Goal: Task Accomplishment & Management: Manage account settings

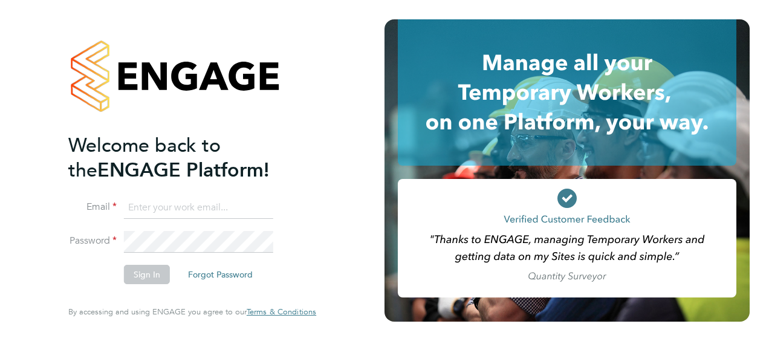
type input "[EMAIL_ADDRESS][PERSON_NAME][DOMAIN_NAME]"
click at [152, 280] on button "Sign In" at bounding box center [147, 274] width 46 height 19
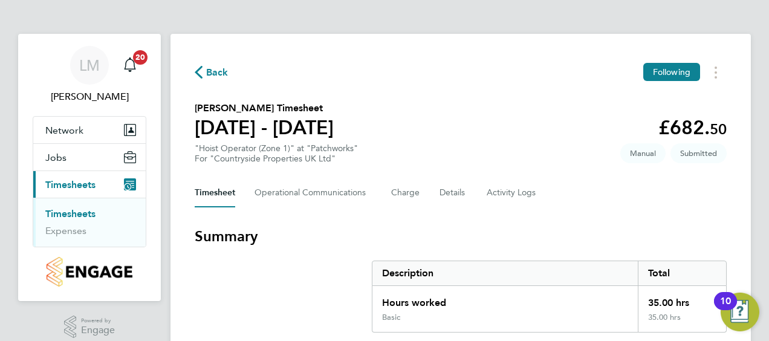
click at [81, 182] on span "Timesheets" at bounding box center [70, 184] width 50 height 11
click at [77, 210] on link "Timesheets" at bounding box center [70, 213] width 50 height 11
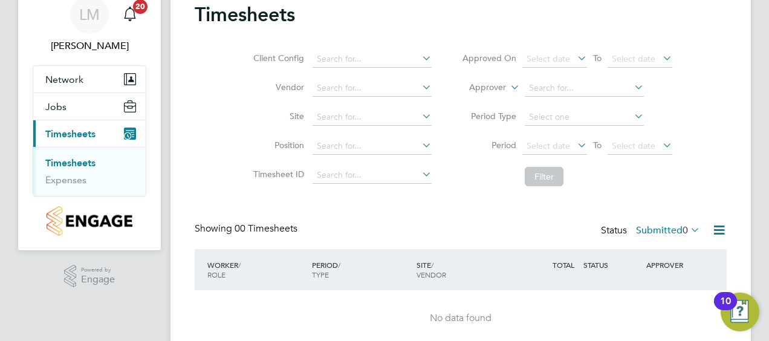
scroll to position [99, 0]
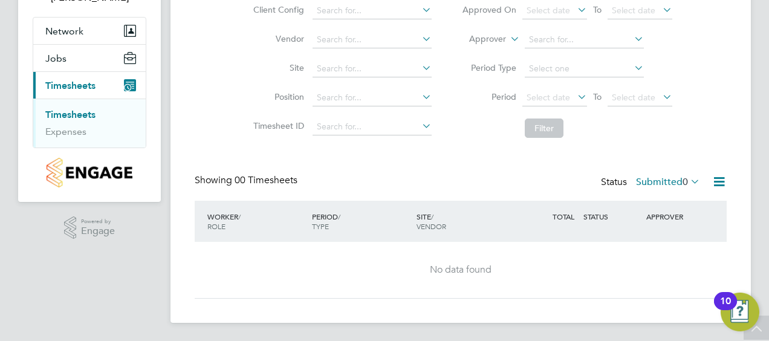
click at [675, 180] on label "Submitted 0" at bounding box center [668, 182] width 64 height 12
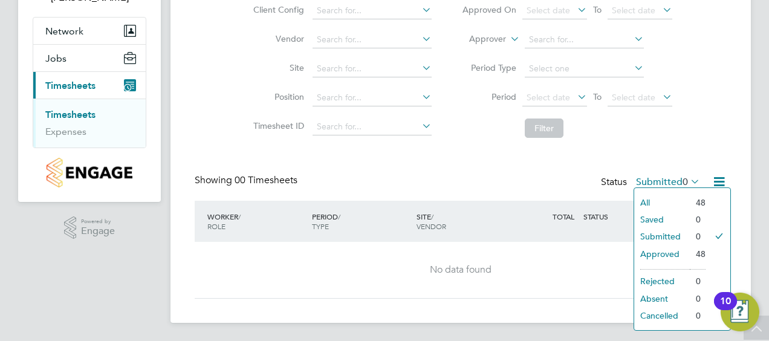
click at [699, 133] on div "Client Config Vendor Site Position Timesheet ID Approved On Select date To Sele…" at bounding box center [461, 67] width 532 height 154
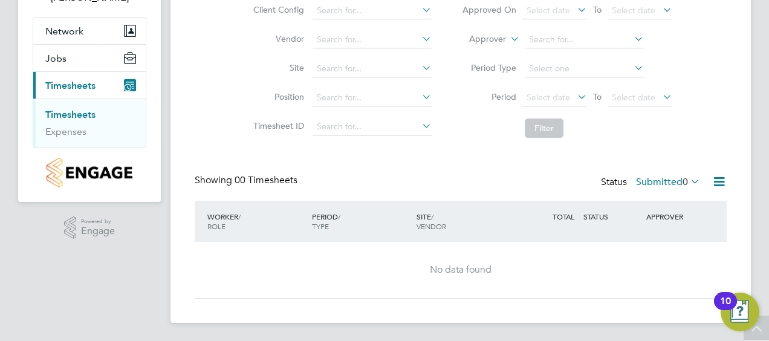
click at [662, 179] on label "Submitted 0" at bounding box center [668, 182] width 64 height 12
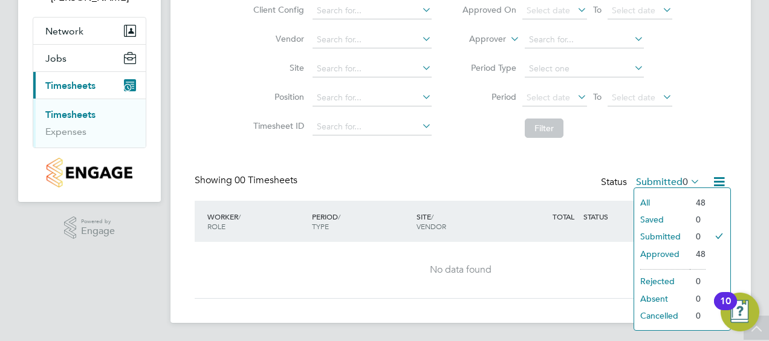
click at [663, 251] on li "Approved" at bounding box center [662, 253] width 56 height 17
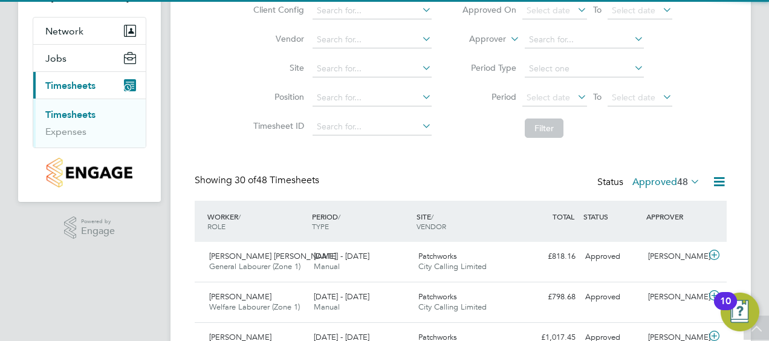
scroll to position [0, 0]
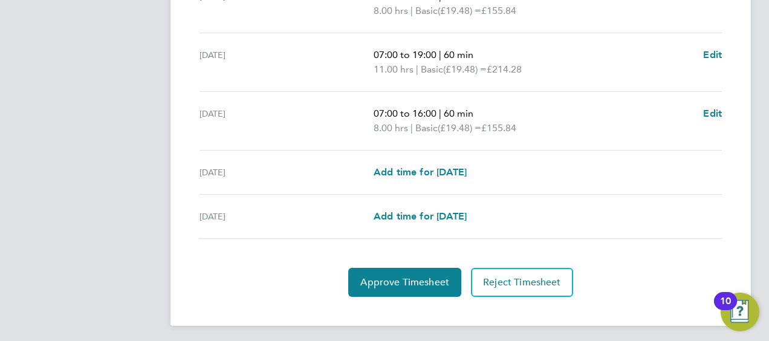
scroll to position [540, 0]
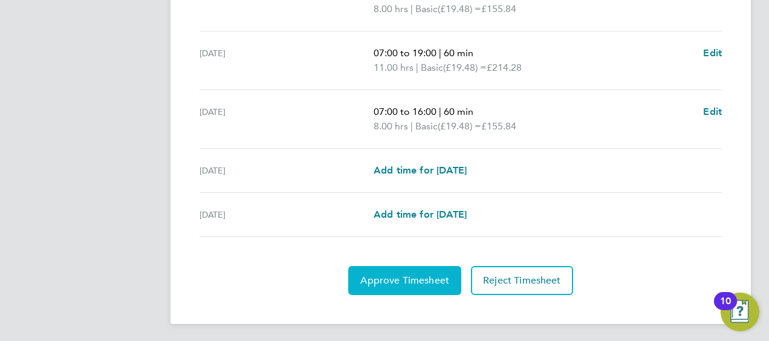
click at [406, 277] on span "Approve Timesheet" at bounding box center [404, 280] width 89 height 12
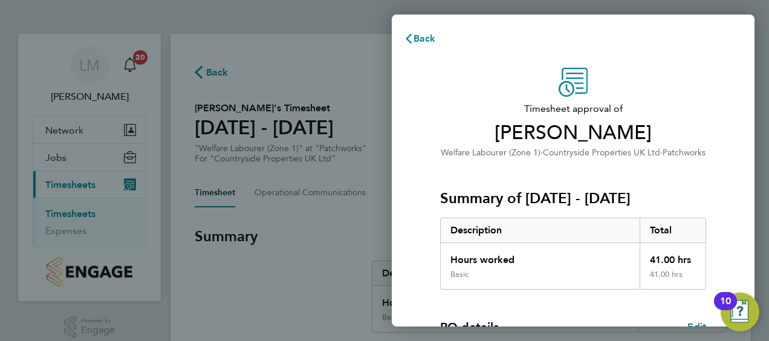
scroll to position [237, 0]
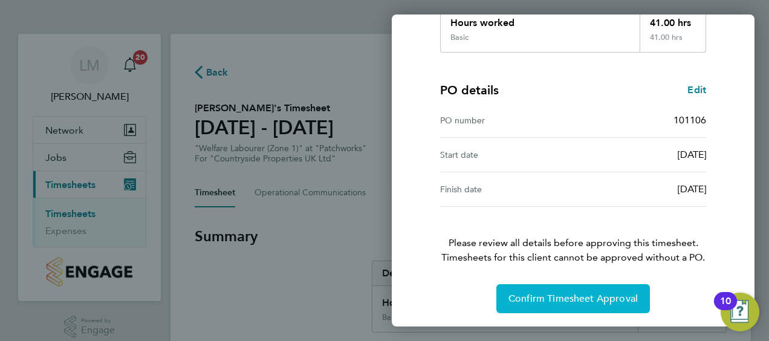
click at [588, 296] on span "Confirm Timesheet Approval" at bounding box center [572, 299] width 129 height 12
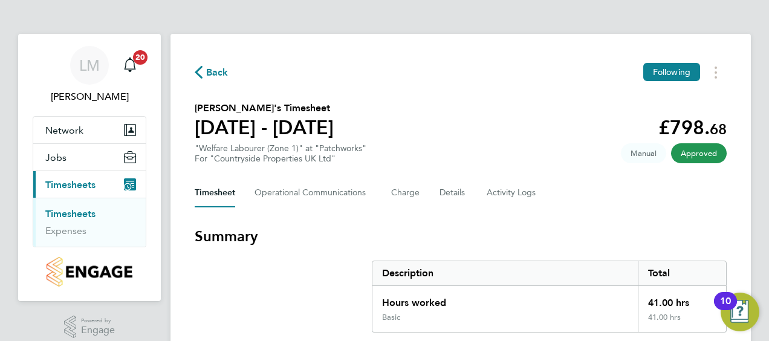
click at [197, 73] on icon "button" at bounding box center [199, 72] width 8 height 13
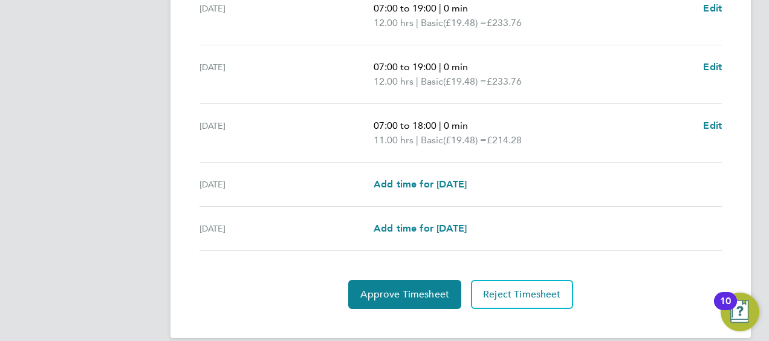
scroll to position [540, 0]
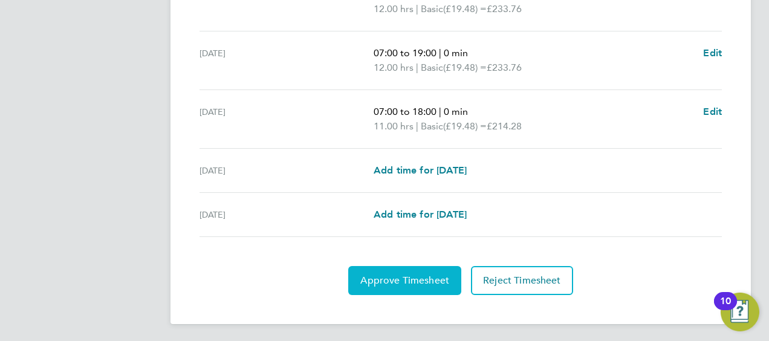
click at [420, 275] on span "Approve Timesheet" at bounding box center [404, 280] width 89 height 12
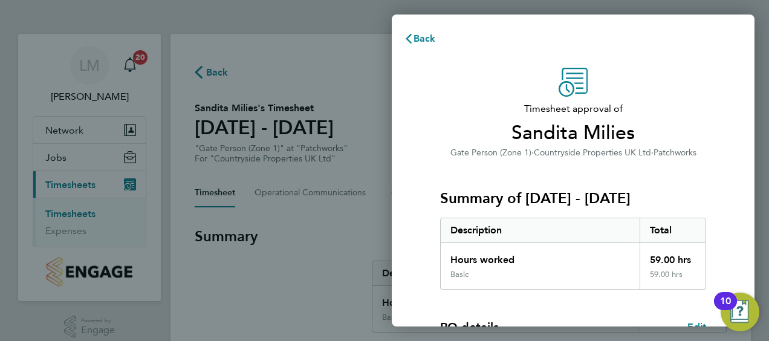
scroll to position [237, 0]
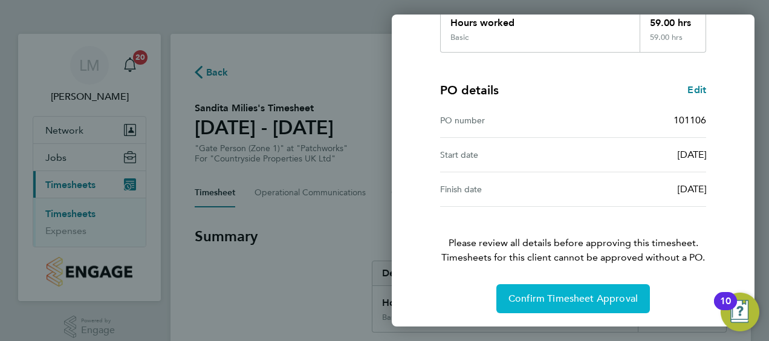
click at [562, 298] on span "Confirm Timesheet Approval" at bounding box center [572, 299] width 129 height 12
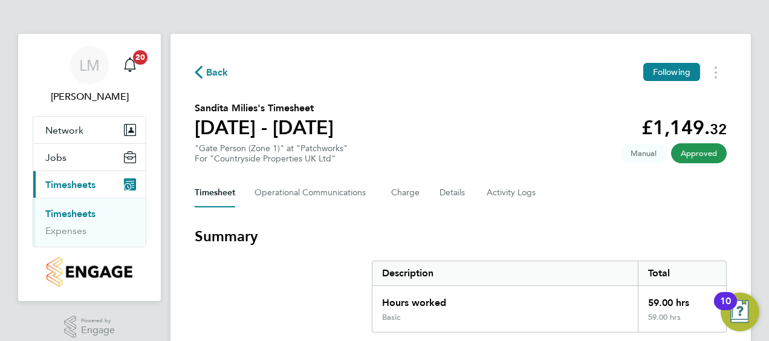
click at [203, 74] on span "Back" at bounding box center [212, 71] width 34 height 11
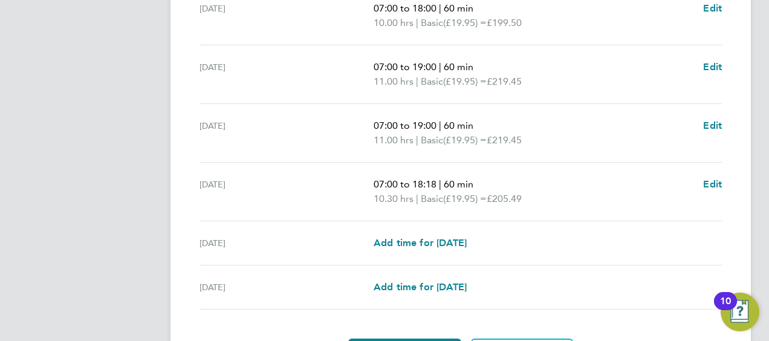
scroll to position [484, 0]
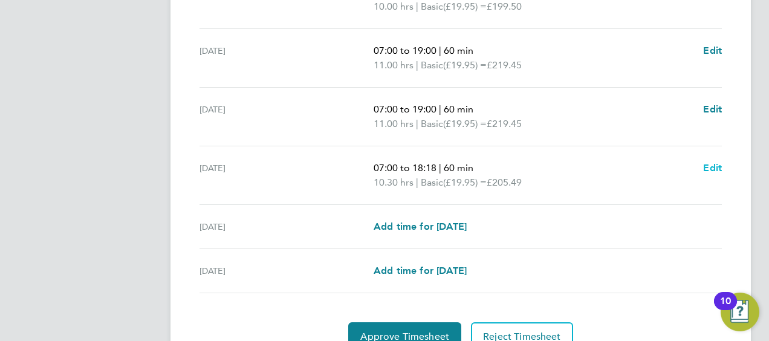
click at [713, 168] on span "Edit" at bounding box center [712, 167] width 19 height 11
select select "60"
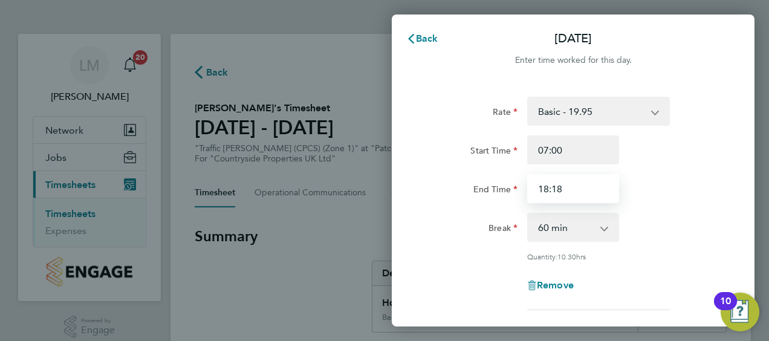
click at [576, 194] on input "18:18" at bounding box center [573, 188] width 92 height 29
type input "18:00"
click at [662, 196] on div "End Time 18:00" at bounding box center [573, 188] width 305 height 29
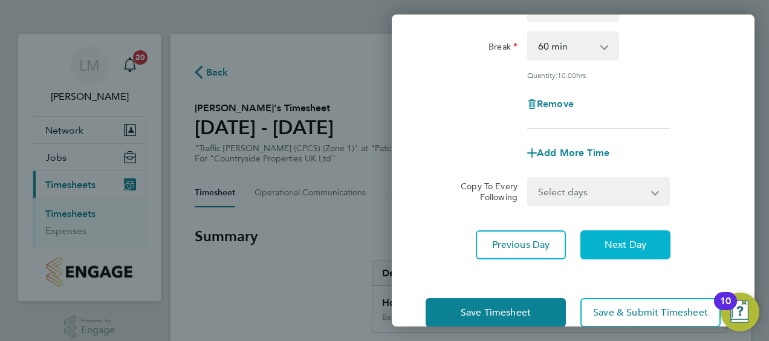
scroll to position [205, 0]
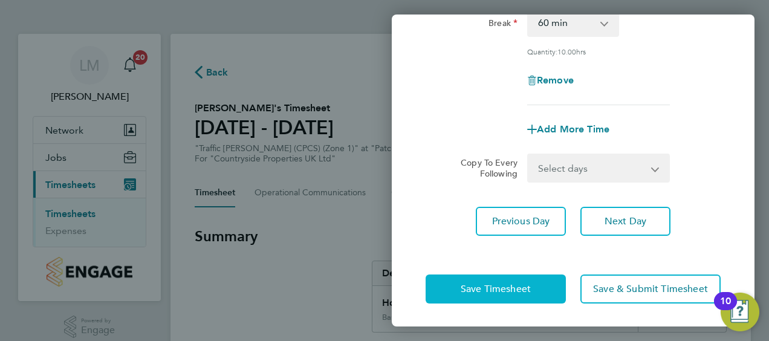
click at [516, 279] on button "Save Timesheet" at bounding box center [496, 288] width 140 height 29
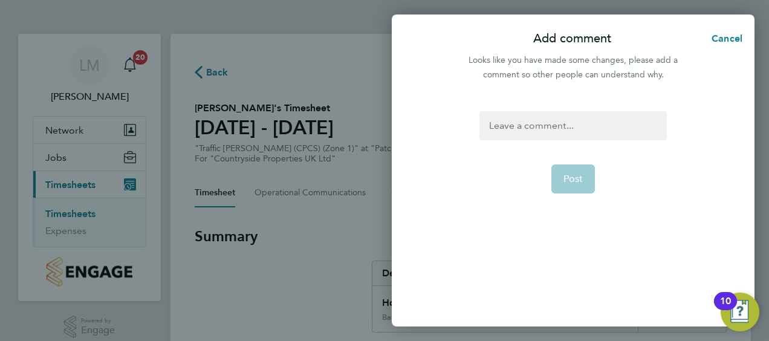
click at [572, 129] on div at bounding box center [572, 125] width 187 height 29
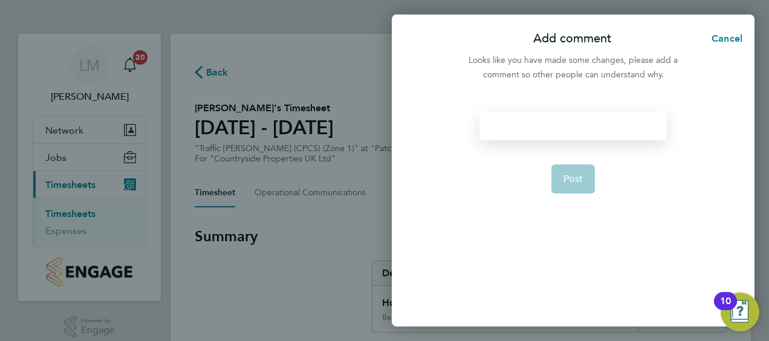
click at [561, 126] on div at bounding box center [572, 125] width 187 height 29
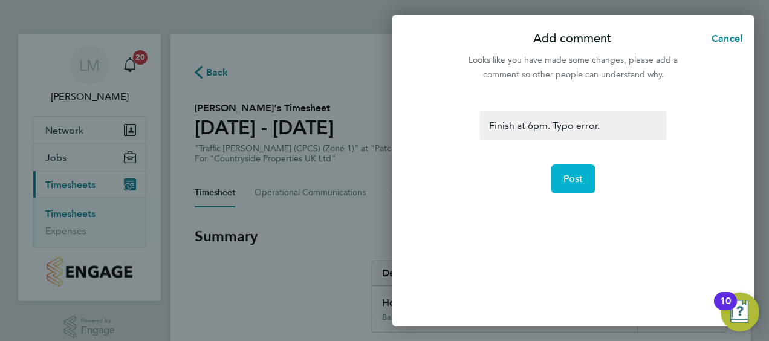
click at [573, 178] on span "Post" at bounding box center [573, 179] width 20 height 12
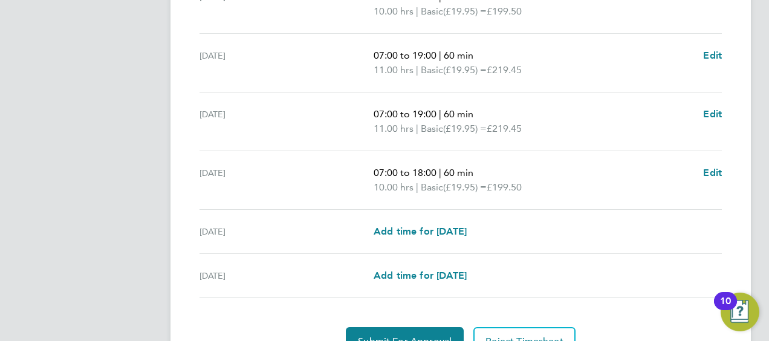
scroll to position [540, 0]
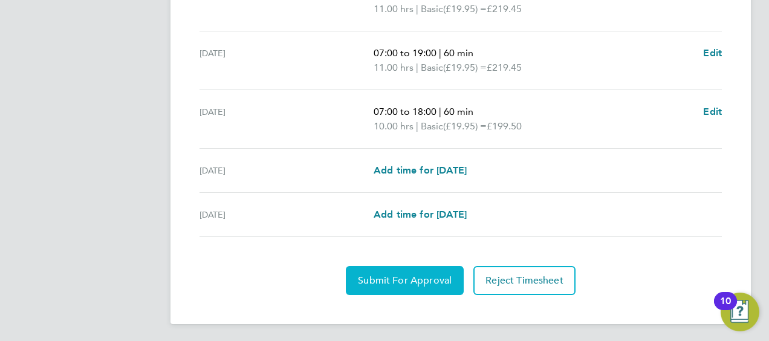
click at [428, 277] on span "Submit For Approval" at bounding box center [405, 280] width 94 height 12
click at [395, 271] on button "Approve Timesheet" at bounding box center [404, 280] width 113 height 29
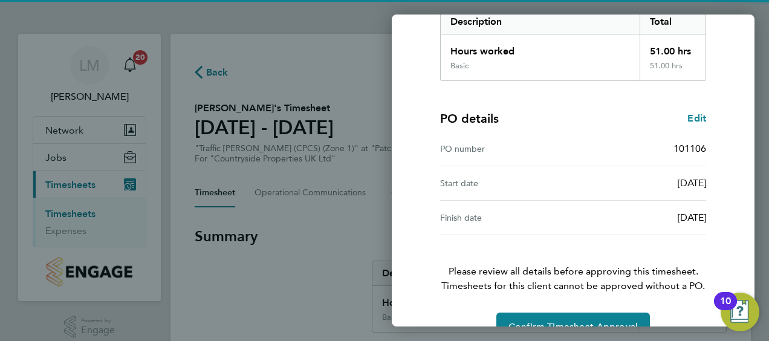
scroll to position [237, 0]
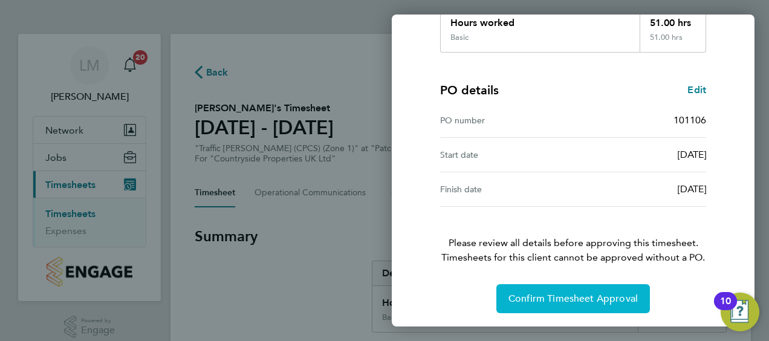
click at [562, 291] on button "Confirm Timesheet Approval" at bounding box center [573, 298] width 154 height 29
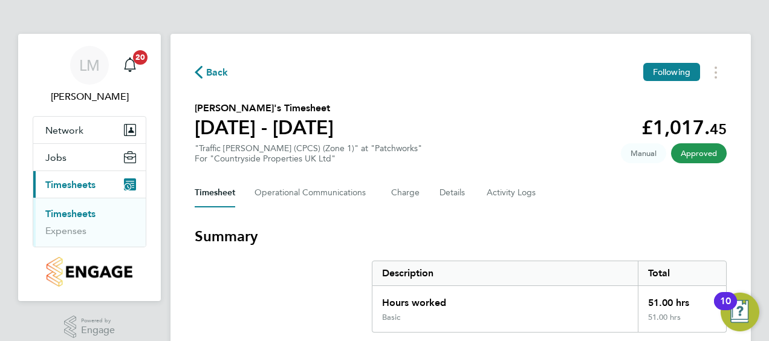
click at [198, 70] on icon "button" at bounding box center [199, 72] width 8 height 13
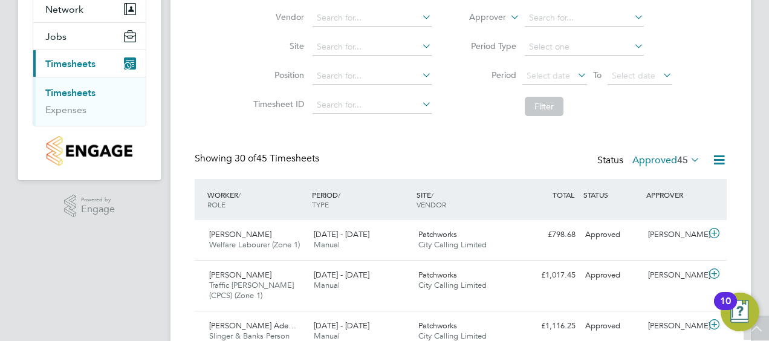
click at [652, 157] on label "Approved 45" at bounding box center [666, 160] width 68 height 12
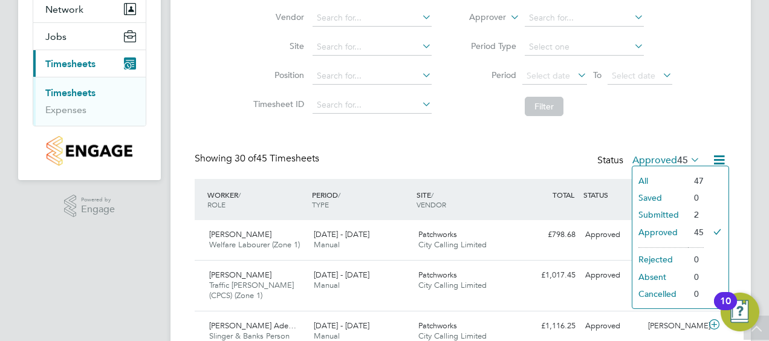
click at [665, 214] on li "Submitted" at bounding box center [660, 214] width 56 height 17
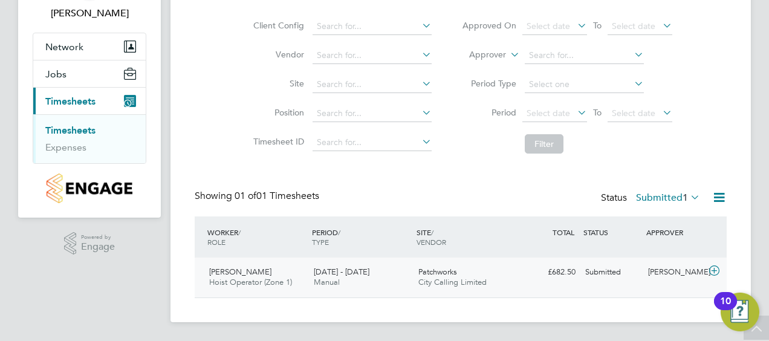
click at [337, 273] on span "22 - 28 Sep 2025" at bounding box center [342, 272] width 56 height 10
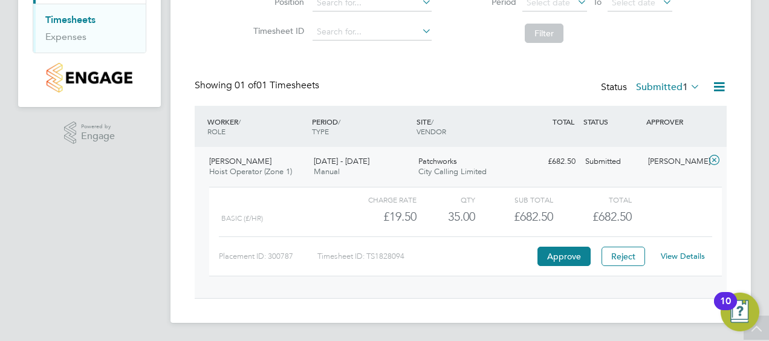
click at [678, 253] on link "View Details" at bounding box center [683, 256] width 44 height 10
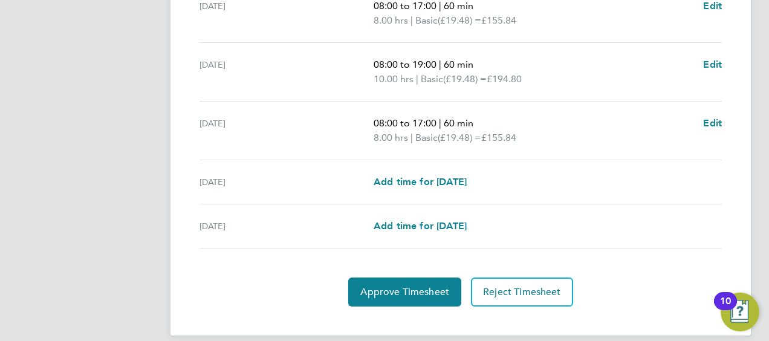
scroll to position [540, 0]
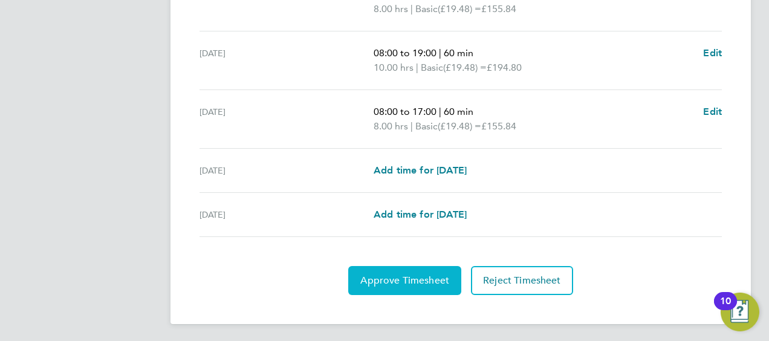
click at [403, 277] on span "Approve Timesheet" at bounding box center [404, 280] width 89 height 12
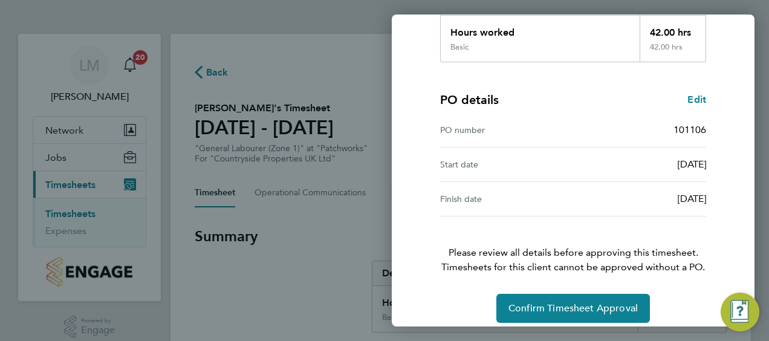
scroll to position [237, 0]
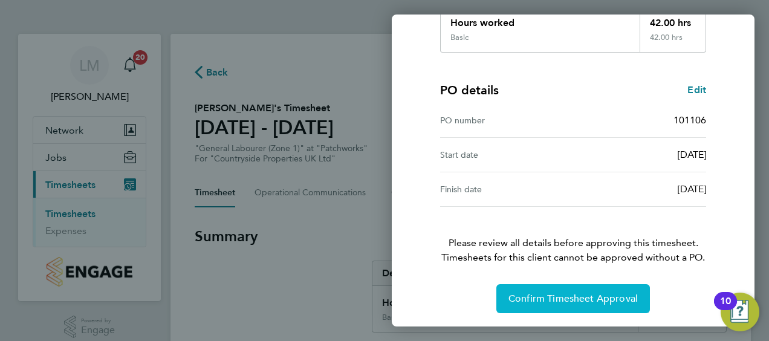
click at [545, 293] on span "Confirm Timesheet Approval" at bounding box center [572, 299] width 129 height 12
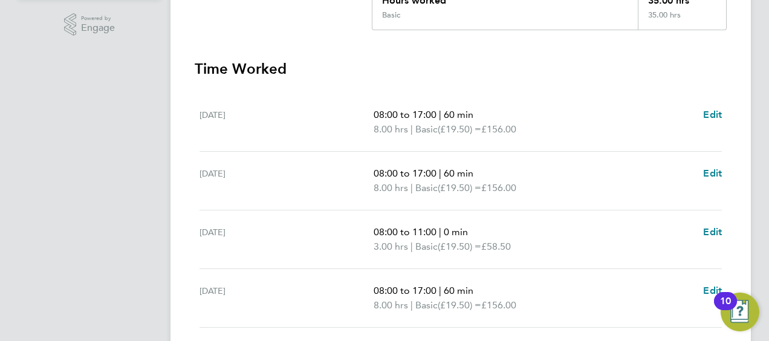
scroll to position [363, 0]
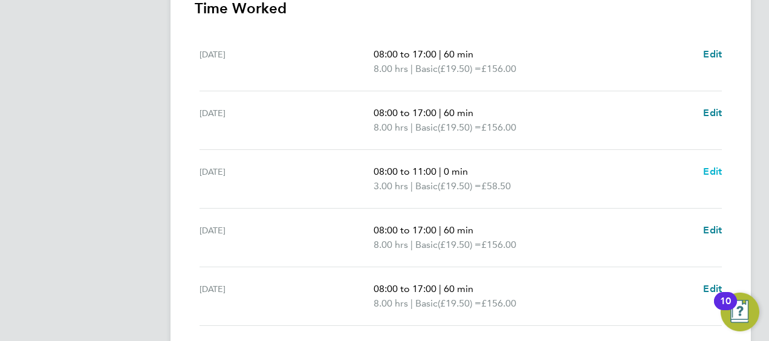
click at [710, 170] on span "Edit" at bounding box center [712, 171] width 19 height 11
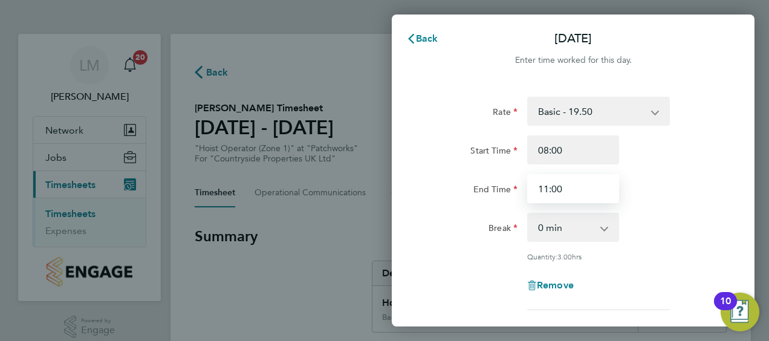
click at [599, 193] on input "11:00" at bounding box center [573, 188] width 92 height 29
drag, startPoint x: 580, startPoint y: 192, endPoint x: 537, endPoint y: 186, distance: 43.9
click at [537, 186] on input "11:00" at bounding box center [573, 188] width 92 height 29
click at [702, 176] on div "End Time 17:" at bounding box center [573, 188] width 305 height 29
type input "17:00"
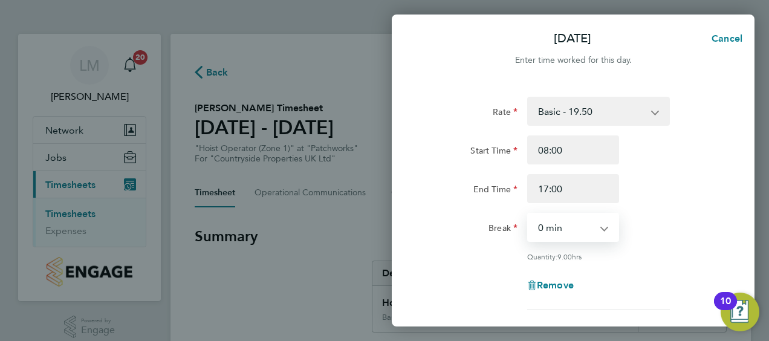
click at [600, 229] on select "0 min 15 min 30 min 45 min 60 min 75 min 90 min" at bounding box center [565, 227] width 75 height 27
select select "60"
click at [528, 214] on select "0 min 15 min 30 min 45 min 60 min 75 min 90 min" at bounding box center [565, 227] width 75 height 27
click at [666, 235] on div "Break 0 min 15 min 30 min 45 min 60 min 75 min 90 min" at bounding box center [573, 227] width 305 height 29
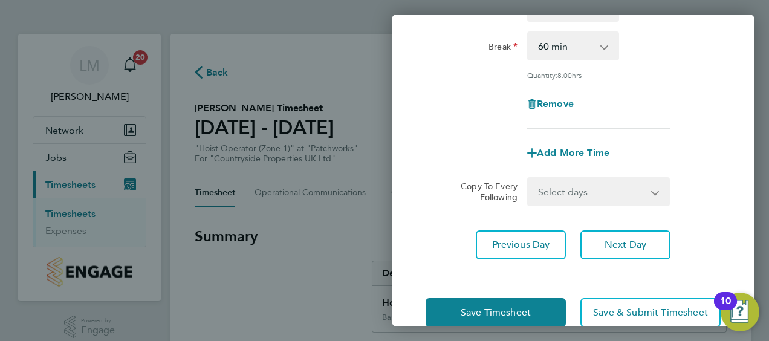
scroll to position [205, 0]
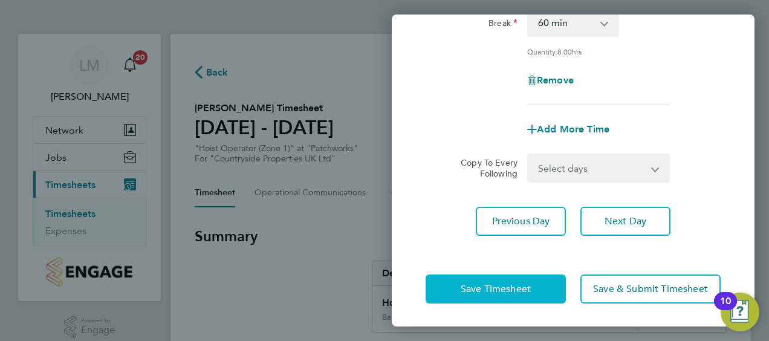
click at [511, 285] on span "Save Timesheet" at bounding box center [496, 289] width 70 height 12
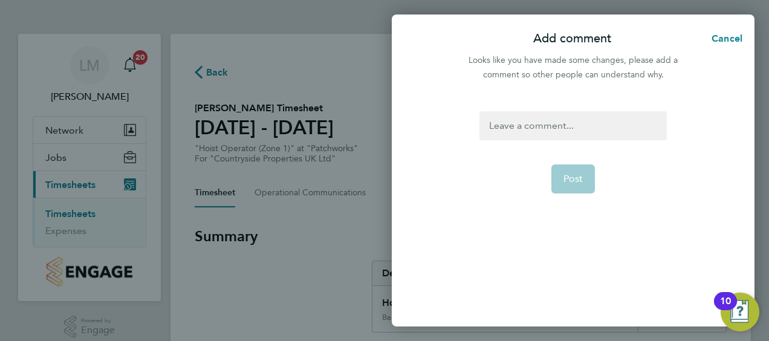
drag, startPoint x: 611, startPoint y: 21, endPoint x: 615, endPoint y: 31, distance: 11.1
click at [615, 31] on div "Add comment Cancel Looks like you have made some changes, please add a comment …" at bounding box center [573, 171] width 363 height 312
click at [546, 123] on div at bounding box center [572, 125] width 187 height 29
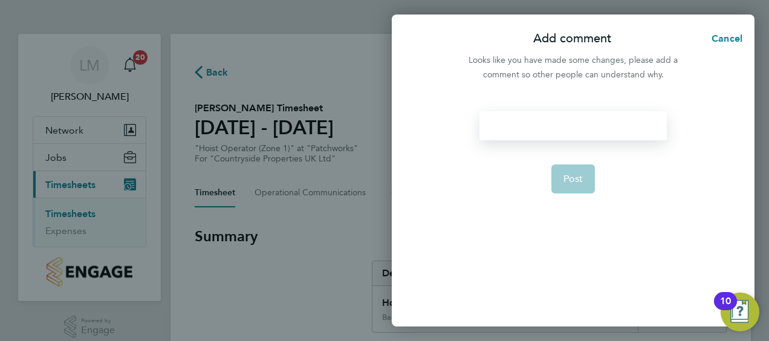
click at [534, 123] on div at bounding box center [572, 125] width 187 height 29
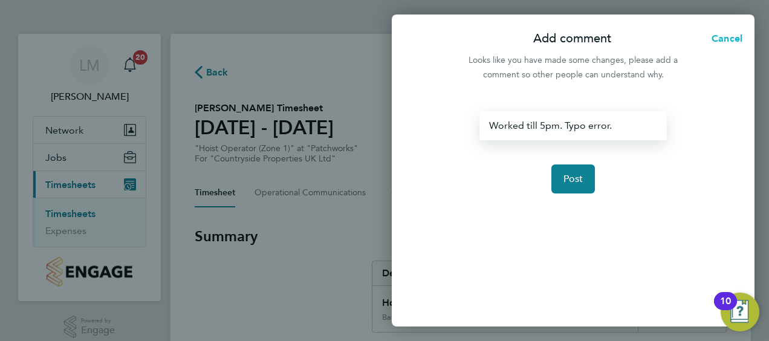
click at [730, 36] on span "Cancel" at bounding box center [725, 38] width 34 height 11
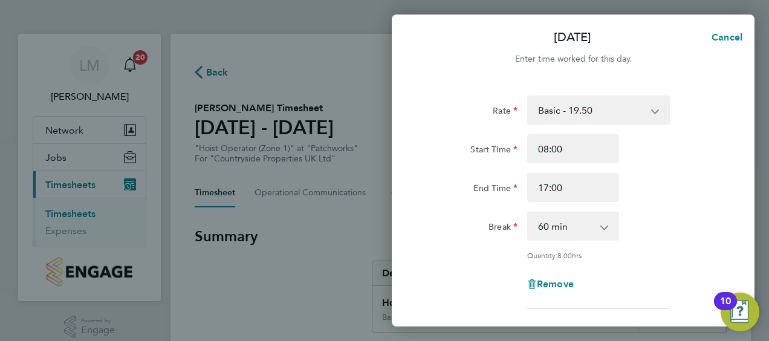
scroll to position [0, 0]
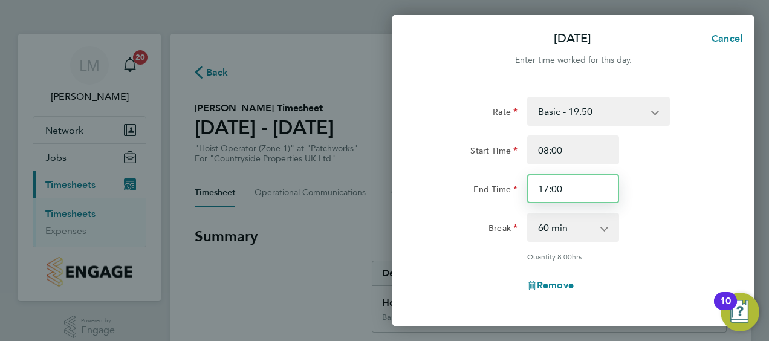
click at [609, 184] on input "17:00" at bounding box center [573, 188] width 92 height 29
click at [547, 189] on input "17:00" at bounding box center [573, 188] width 92 height 29
type input "14:00"
click at [605, 230] on app-icon-cross-button at bounding box center [610, 227] width 15 height 27
click at [604, 227] on app-icon-cross-button at bounding box center [610, 227] width 15 height 27
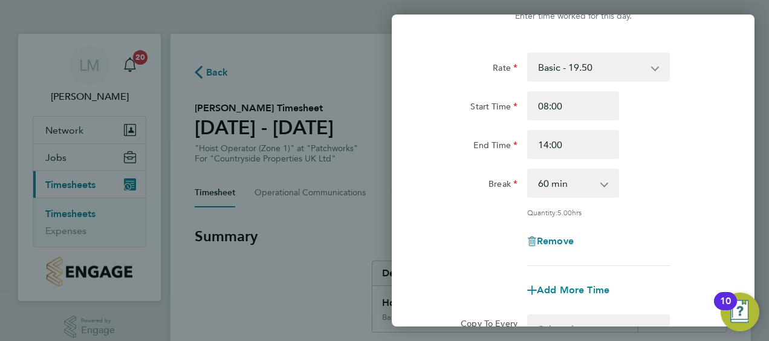
scroll to position [60, 0]
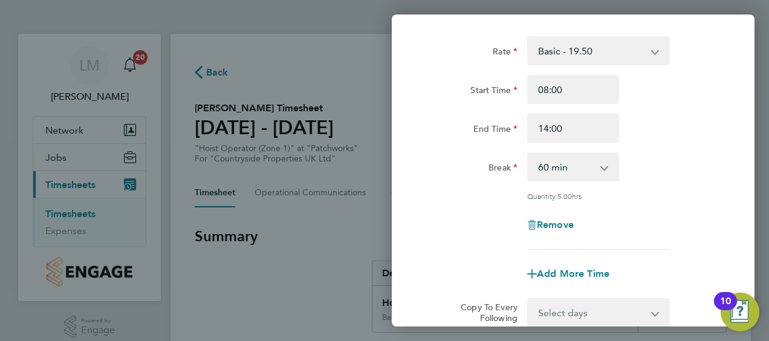
click at [602, 165] on select "0 min 15 min 30 min 45 min 60 min 75 min 90 min" at bounding box center [565, 167] width 75 height 27
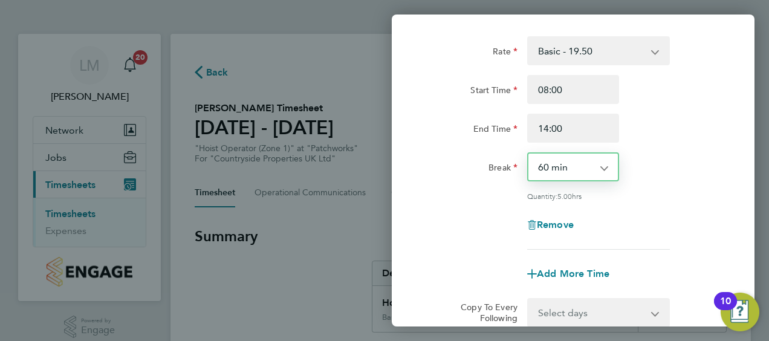
select select "0"
click at [528, 154] on select "0 min 15 min 30 min 45 min 60 min 75 min 90 min" at bounding box center [565, 167] width 75 height 27
click at [682, 193] on div "Quantity: 6.00 hrs" at bounding box center [573, 196] width 305 height 10
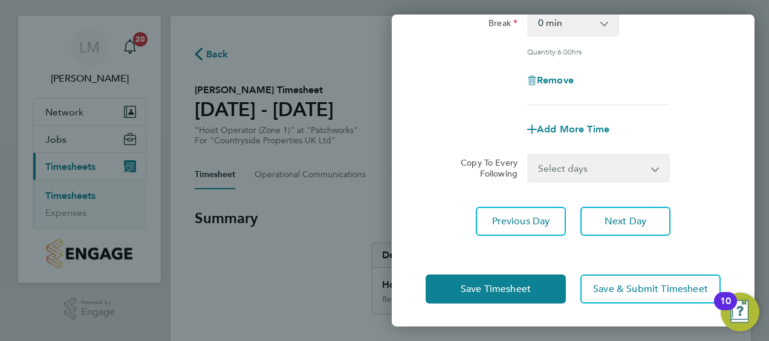
scroll to position [0, 0]
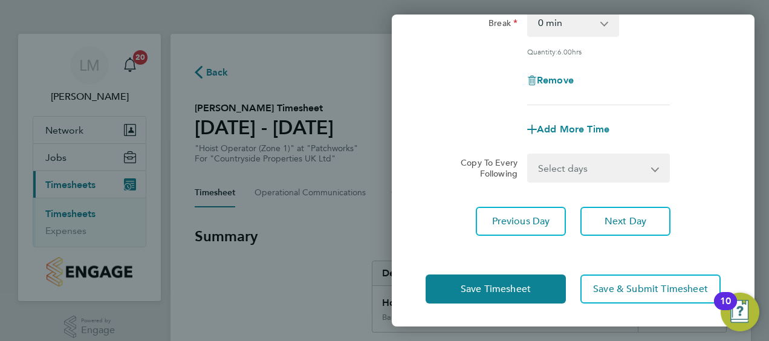
click at [435, 242] on div "Rate Basic - 19.50 Start Time 08:00 End Time 14:00 Break 0 min 15 min 30 min 45…" at bounding box center [573, 63] width 363 height 373
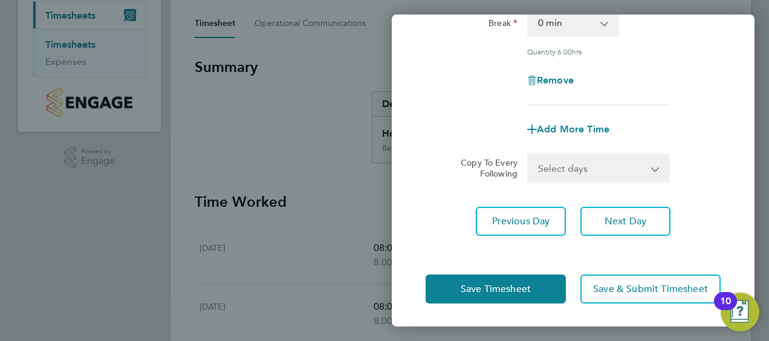
scroll to position [181, 0]
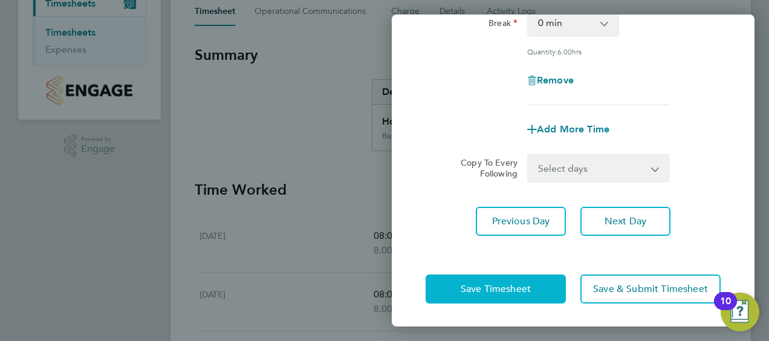
click at [519, 283] on span "Save Timesheet" at bounding box center [496, 289] width 70 height 12
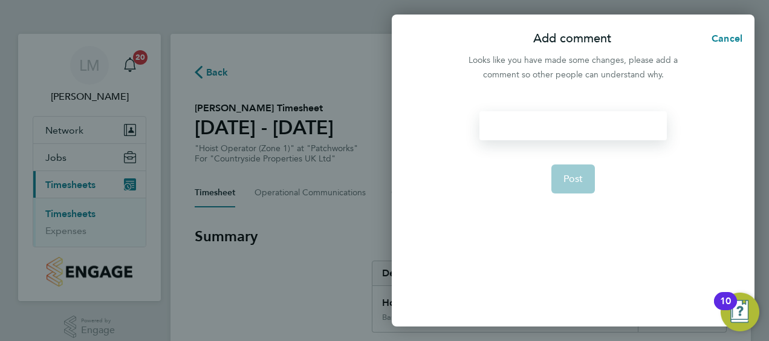
click at [555, 128] on div at bounding box center [572, 125] width 187 height 29
click at [551, 128] on div at bounding box center [572, 125] width 187 height 29
click at [576, 178] on span "Post" at bounding box center [573, 179] width 20 height 12
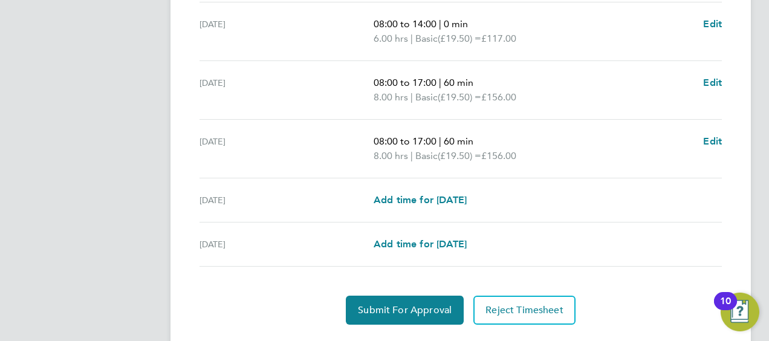
scroll to position [540, 0]
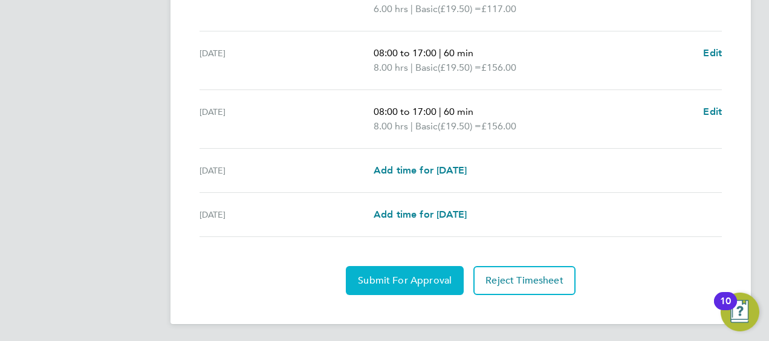
click at [406, 275] on span "Submit For Approval" at bounding box center [405, 280] width 94 height 12
click at [409, 276] on span "Approve Timesheet" at bounding box center [404, 280] width 89 height 12
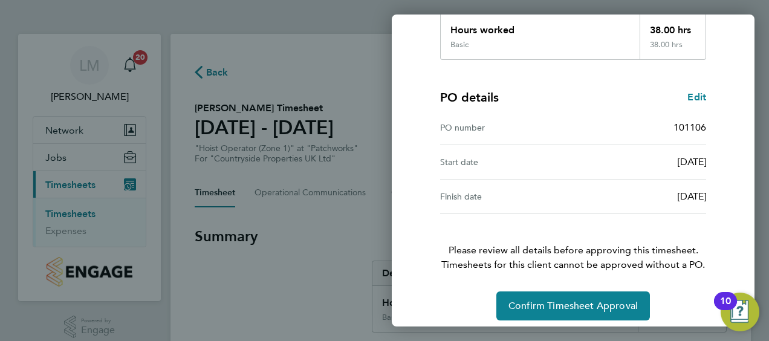
scroll to position [237, 0]
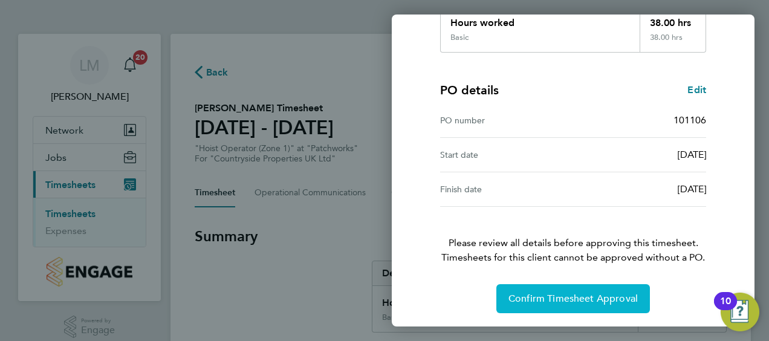
click at [560, 294] on span "Confirm Timesheet Approval" at bounding box center [572, 299] width 129 height 12
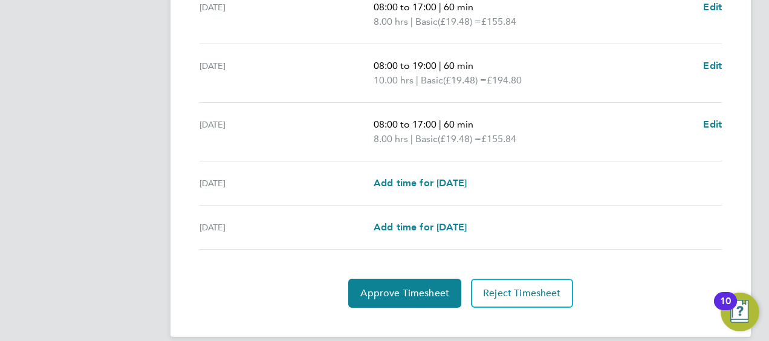
scroll to position [540, 0]
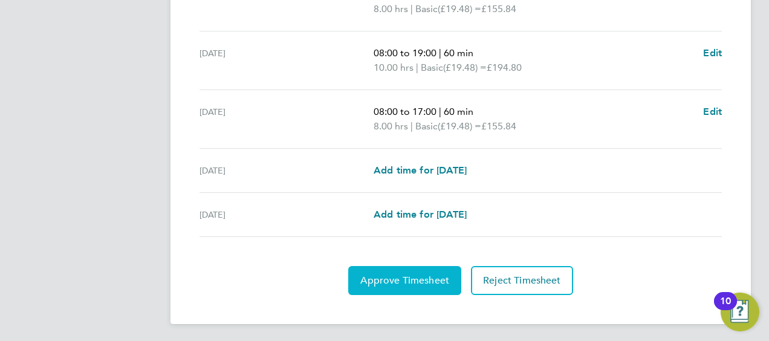
click at [390, 274] on span "Approve Timesheet" at bounding box center [404, 280] width 89 height 12
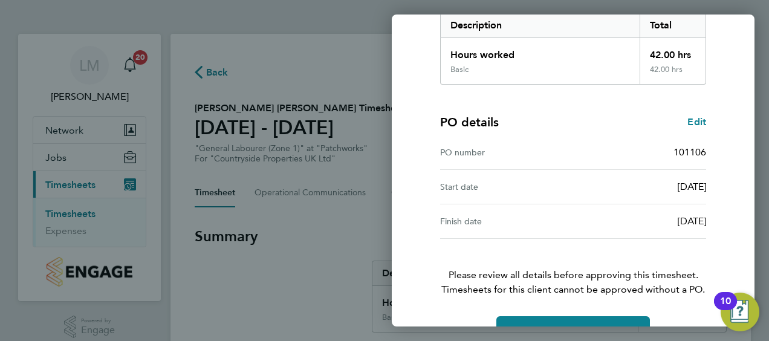
scroll to position [237, 0]
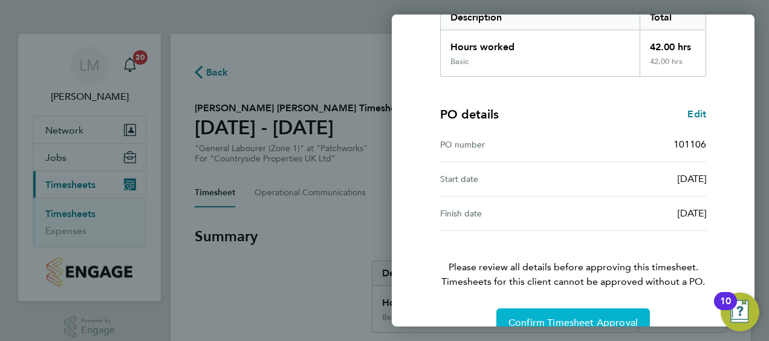
click at [566, 317] on span "Confirm Timesheet Approval" at bounding box center [572, 323] width 129 height 12
